Goal: Information Seeking & Learning: Understand process/instructions

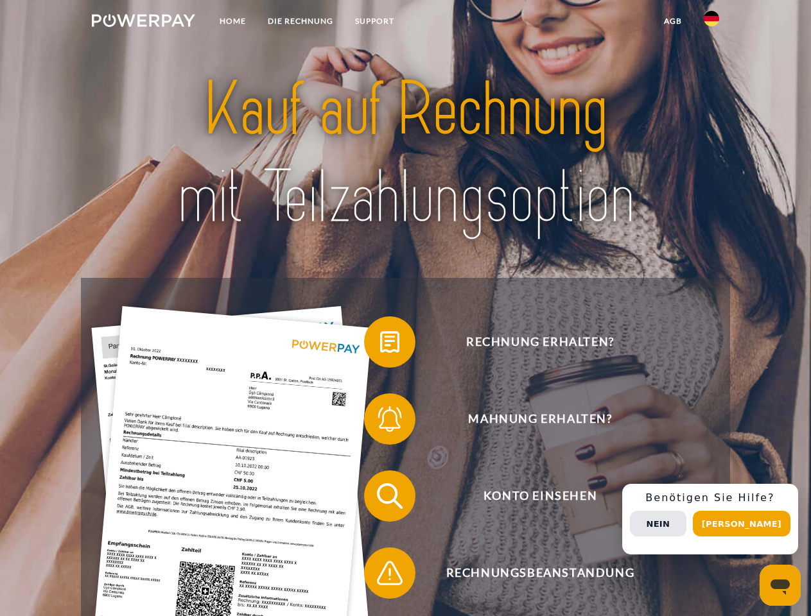
click at [143, 22] on img at bounding box center [143, 20] width 103 height 13
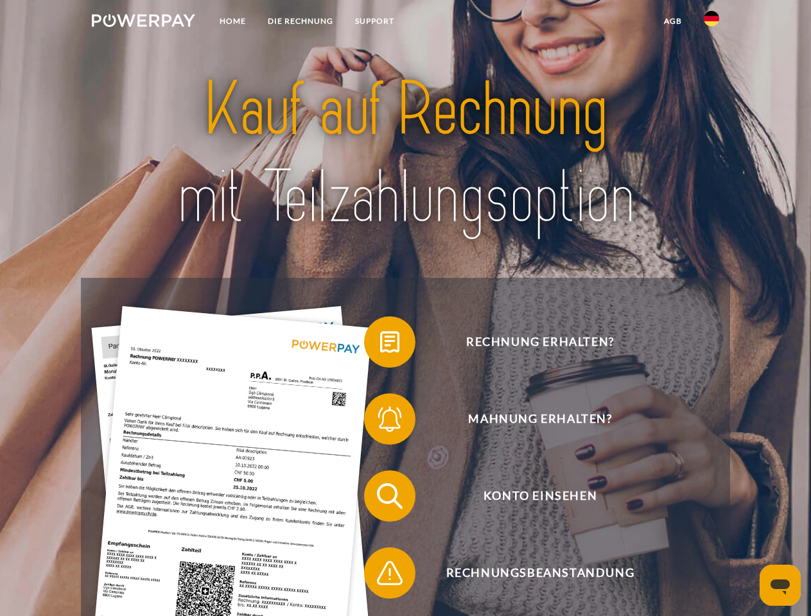
click at [711, 22] on img at bounding box center [711, 18] width 15 height 15
click at [672, 21] on link "agb" at bounding box center [673, 21] width 40 height 23
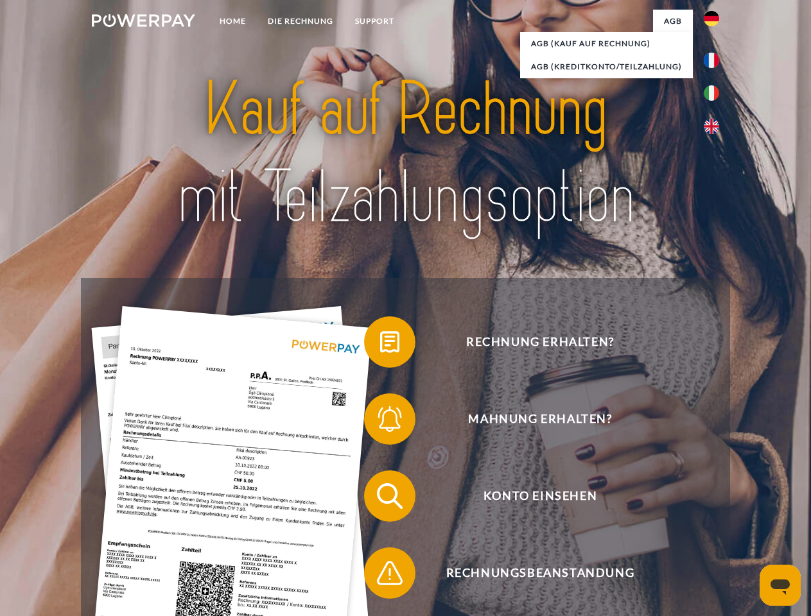
click at [380, 345] on span at bounding box center [370, 342] width 64 height 64
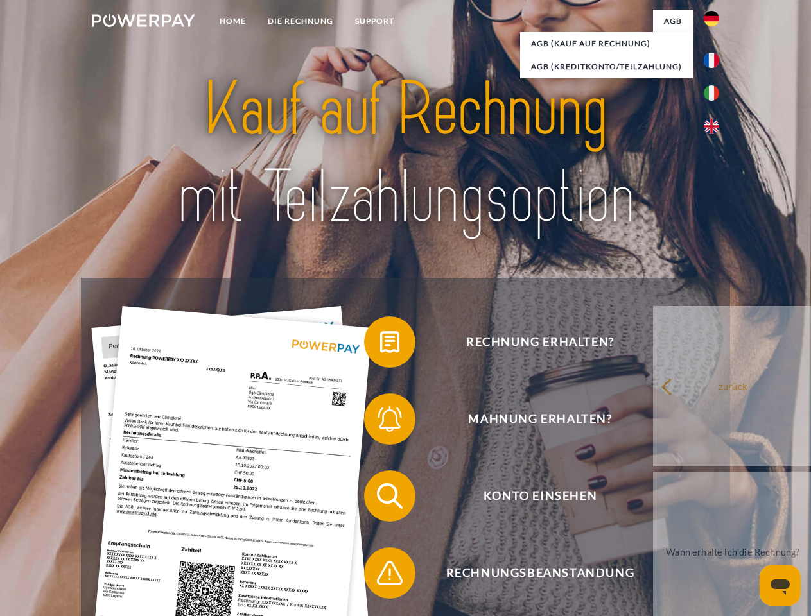
click at [380, 422] on span at bounding box center [370, 419] width 64 height 64
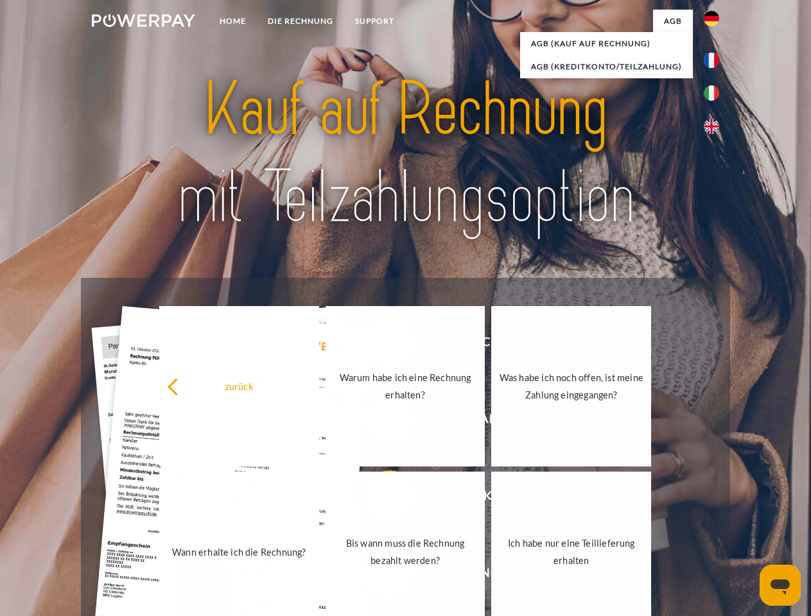
click at [380, 499] on link "Bis wann muss die Rechnung bezahlt werden?" at bounding box center [405, 552] width 160 height 160
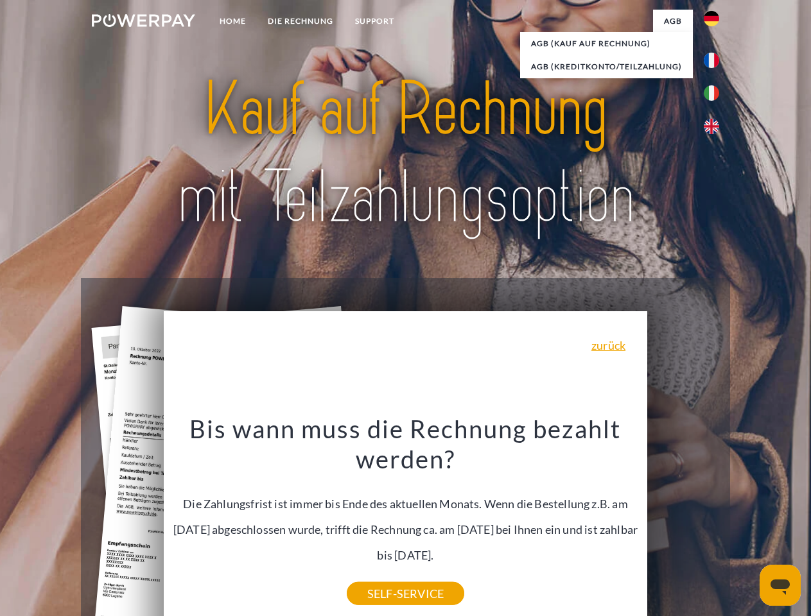
click at [714, 519] on div "Rechnung erhalten? Mahnung erhalten? Konto einsehen" at bounding box center [405, 535] width 648 height 514
click at [683, 522] on span "Konto einsehen" at bounding box center [540, 496] width 315 height 51
click at [746, 524] on header "Home DIE RECHNUNG SUPPORT" at bounding box center [405, 443] width 811 height 886
